Goal: Task Accomplishment & Management: Manage account settings

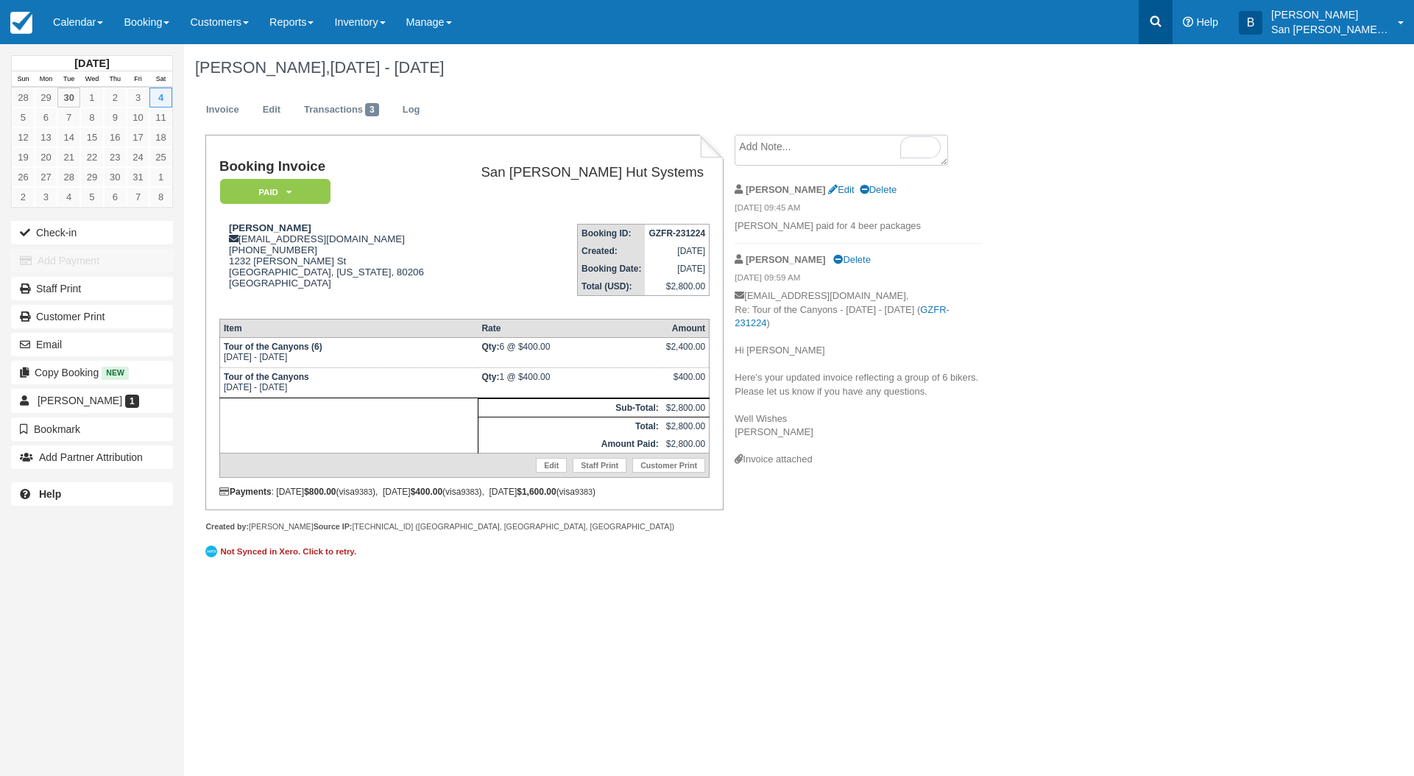
click at [1163, 15] on icon at bounding box center [1155, 21] width 15 height 15
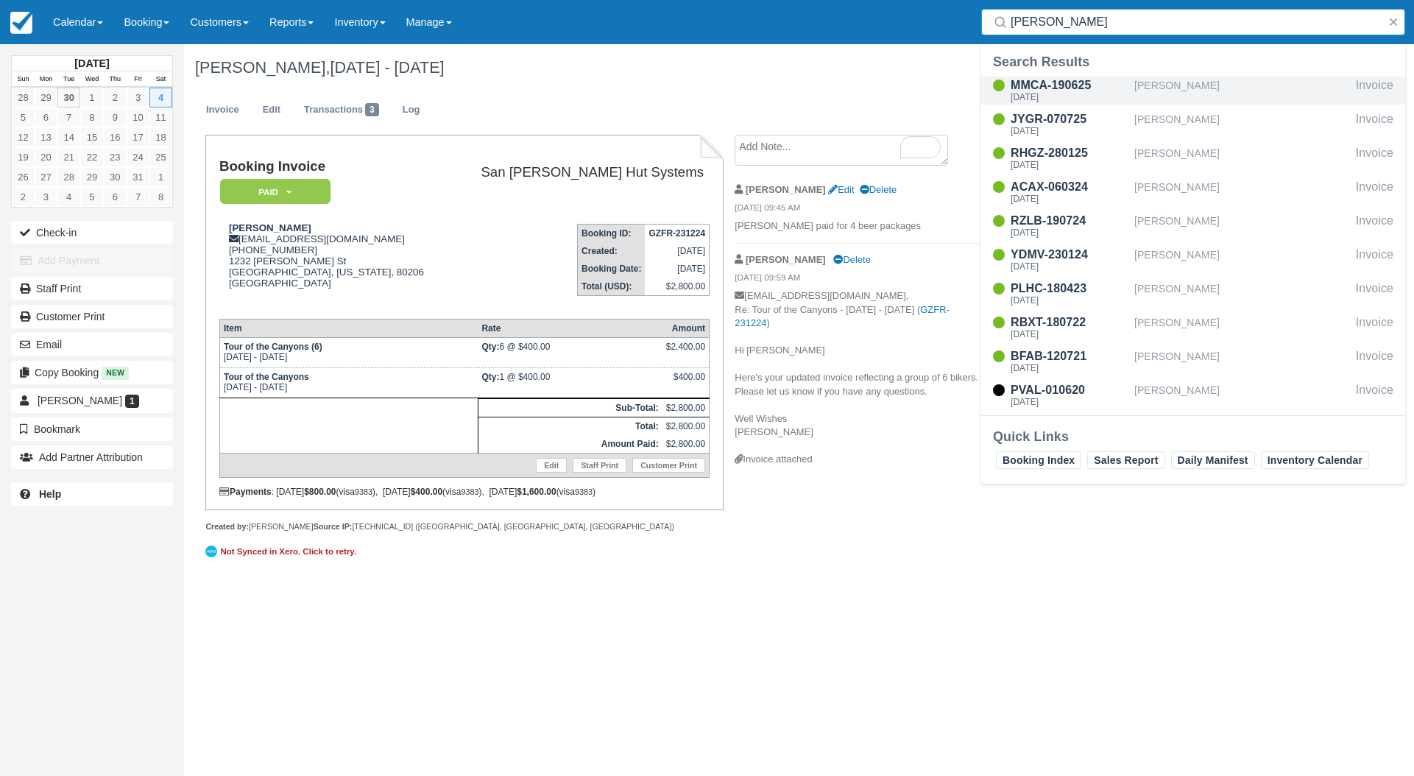
type input "[PERSON_NAME]"
click at [1084, 88] on div "MMCA-190625" at bounding box center [1069, 86] width 118 height 18
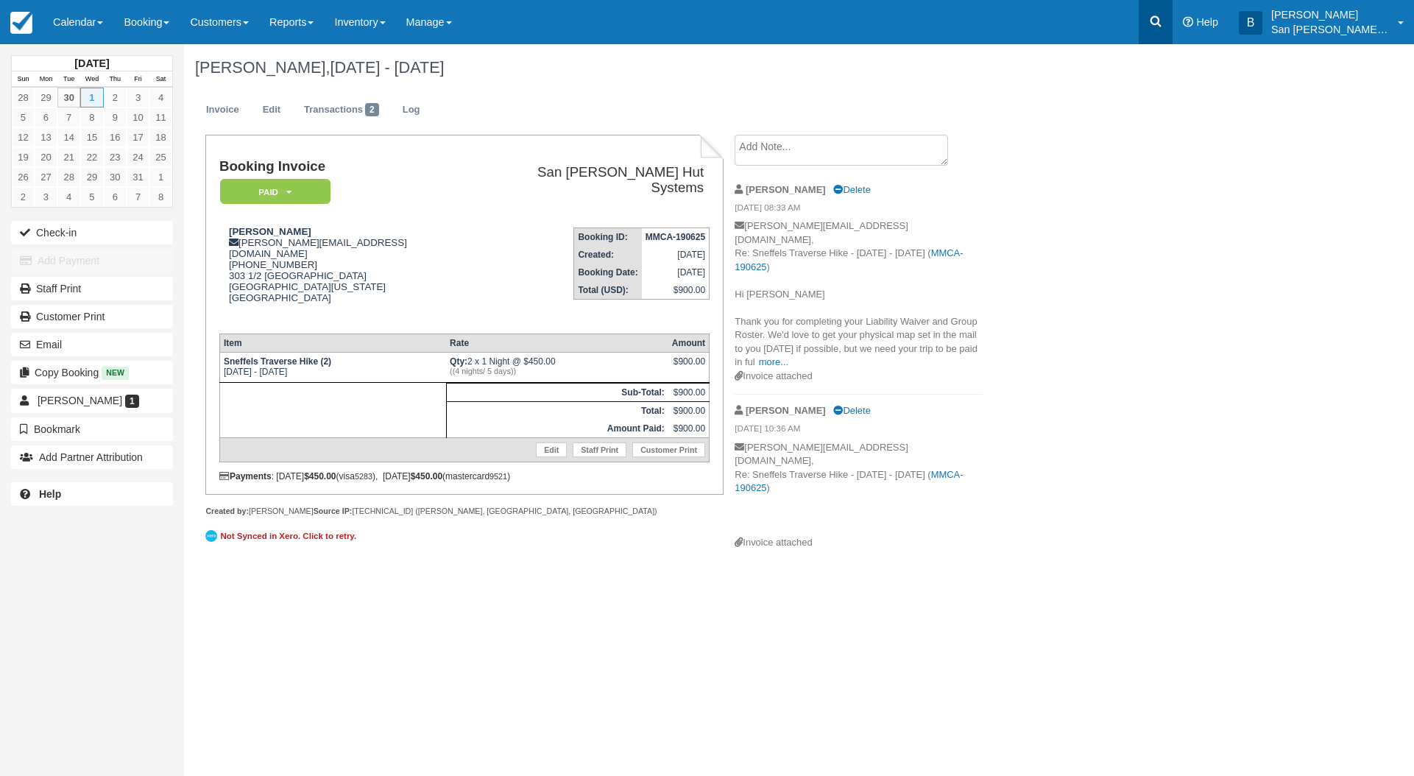
click at [1156, 23] on link at bounding box center [1155, 22] width 34 height 44
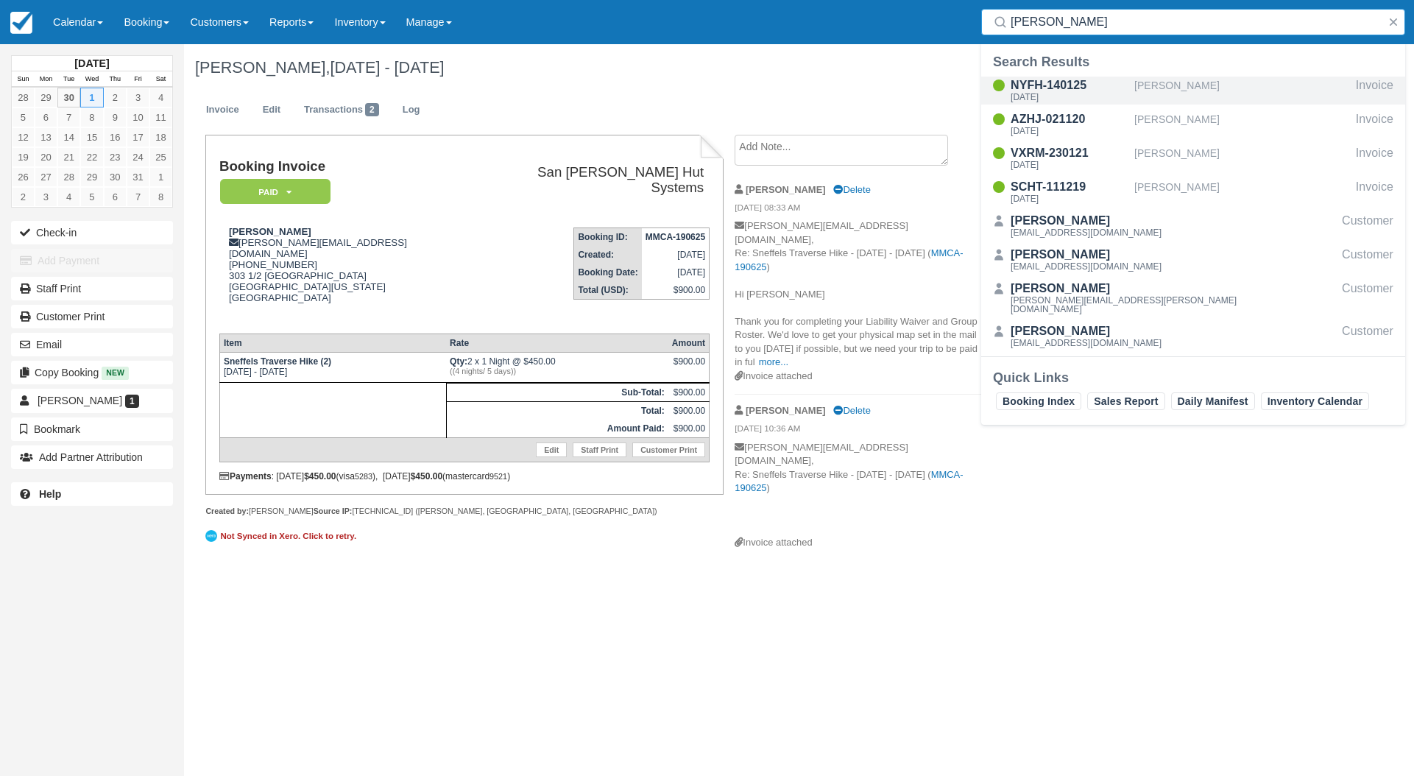
type input "fenn"
click at [1037, 80] on div "NYFH-140125" at bounding box center [1069, 86] width 118 height 18
